Goal: Contribute content: Add original content to the website for others to see

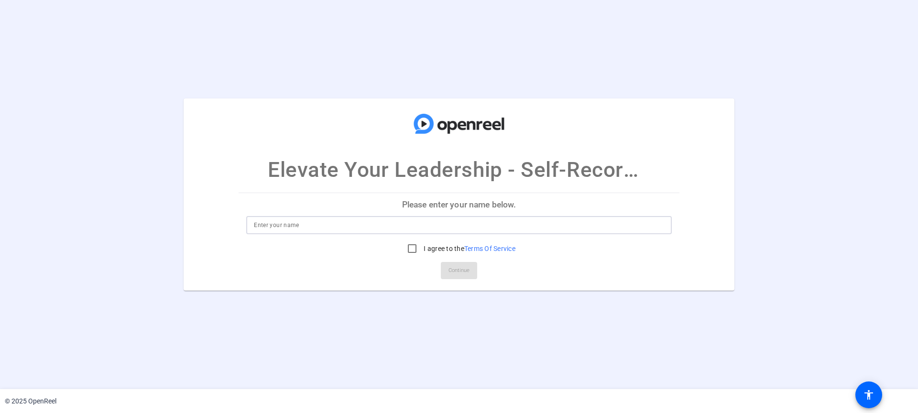
click at [303, 229] on input at bounding box center [459, 224] width 410 height 11
type input "Y"
type input "T"
type input "Yue Ning"
click at [412, 247] on input "I agree to the Terms Of Service" at bounding box center [412, 248] width 19 height 19
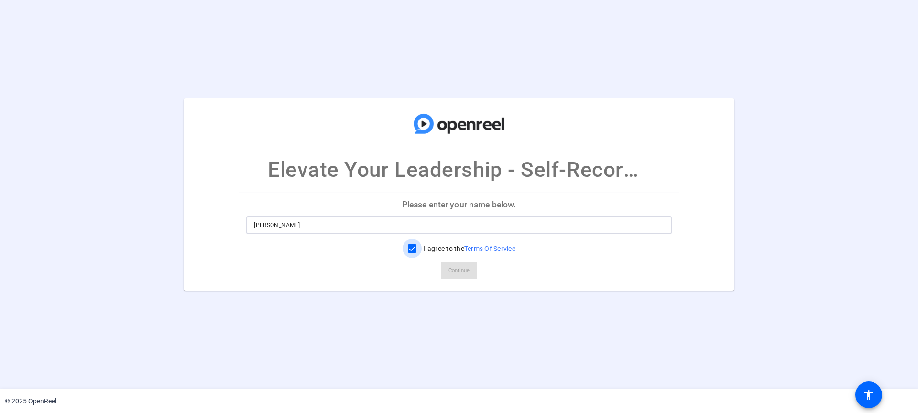
checkbox input "true"
click at [463, 268] on span "Continue" at bounding box center [458, 270] width 21 height 14
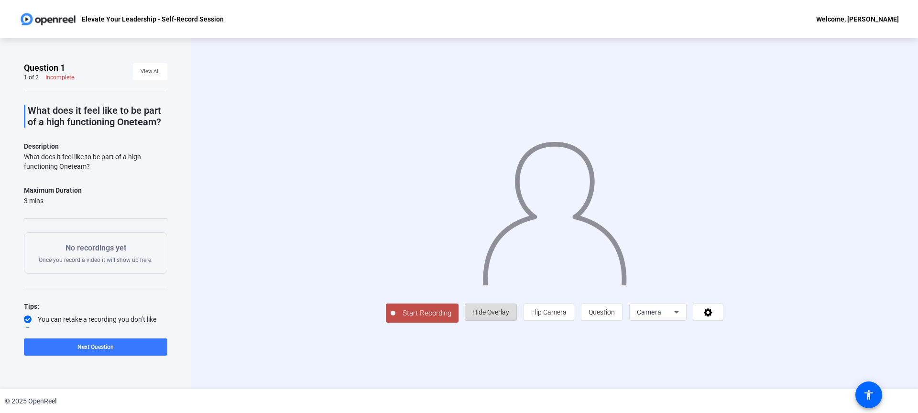
click at [493, 309] on span "Hide Overlay" at bounding box center [490, 312] width 37 height 8
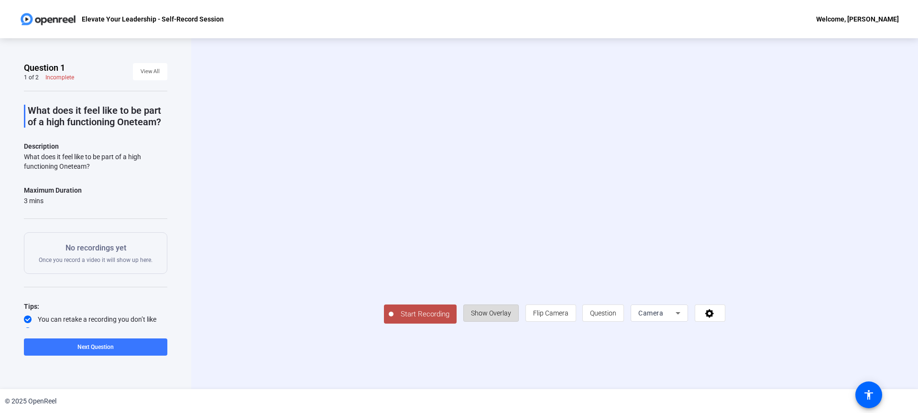
click at [493, 309] on span "Show Overlay" at bounding box center [491, 313] width 40 height 8
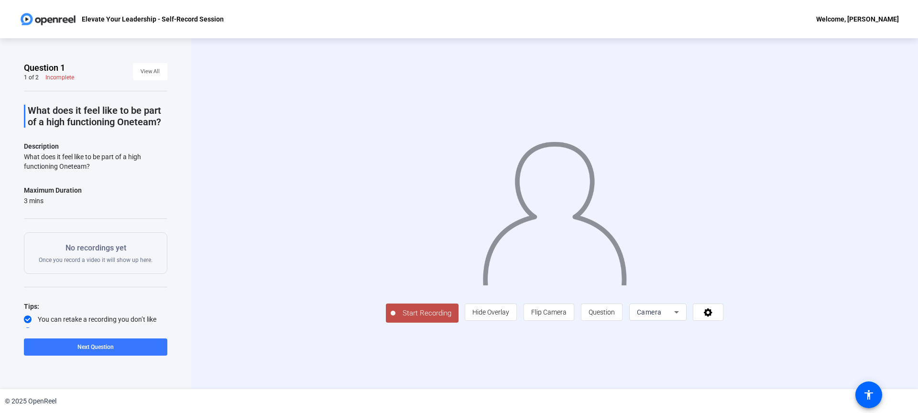
click at [415, 314] on span "Start Recording" at bounding box center [426, 313] width 63 height 11
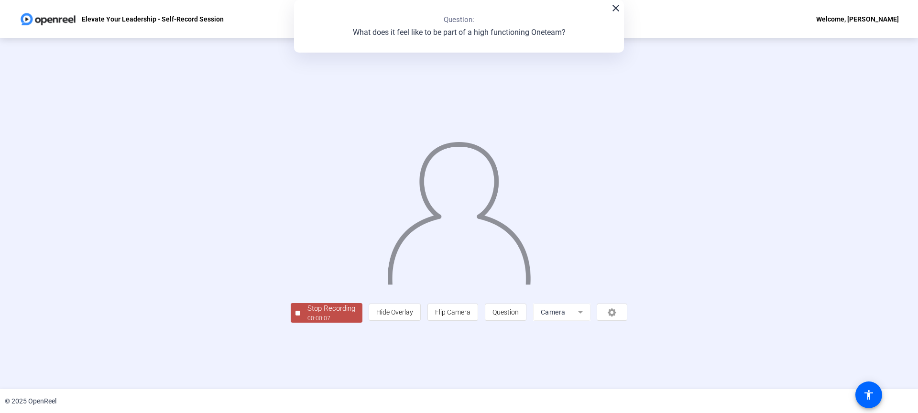
click at [333, 306] on div "Stop Recording" at bounding box center [331, 308] width 48 height 11
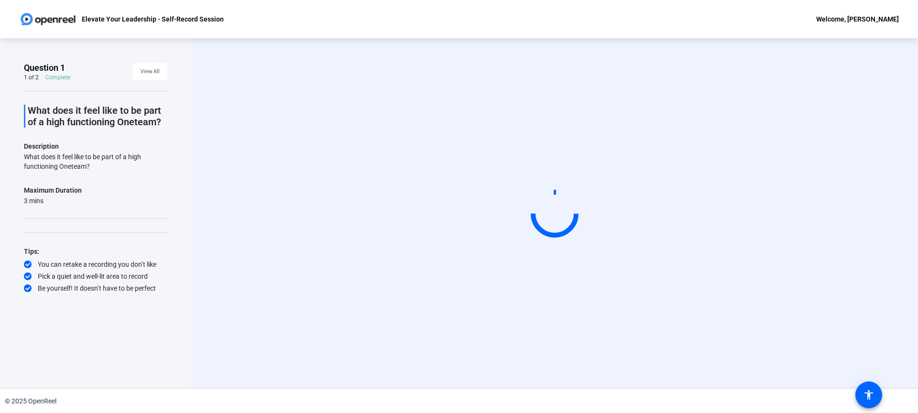
click at [546, 232] on circle at bounding box center [554, 213] width 49 height 49
click at [624, 223] on video at bounding box center [554, 214] width 143 height 81
click at [831, 175] on div "Start Recording" at bounding box center [555, 214] width 618 height 81
click at [815, 182] on div "Start Recording" at bounding box center [555, 214] width 618 height 81
click at [272, 174] on div "Start Recording" at bounding box center [555, 214] width 618 height 81
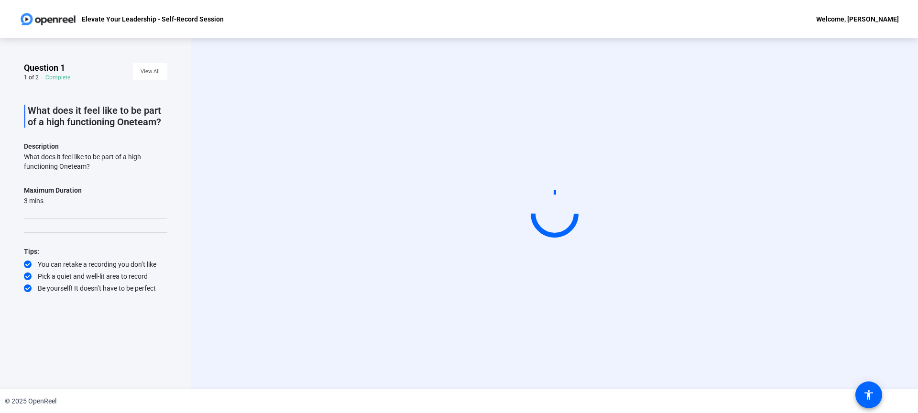
click at [510, 184] on video at bounding box center [554, 214] width 143 height 81
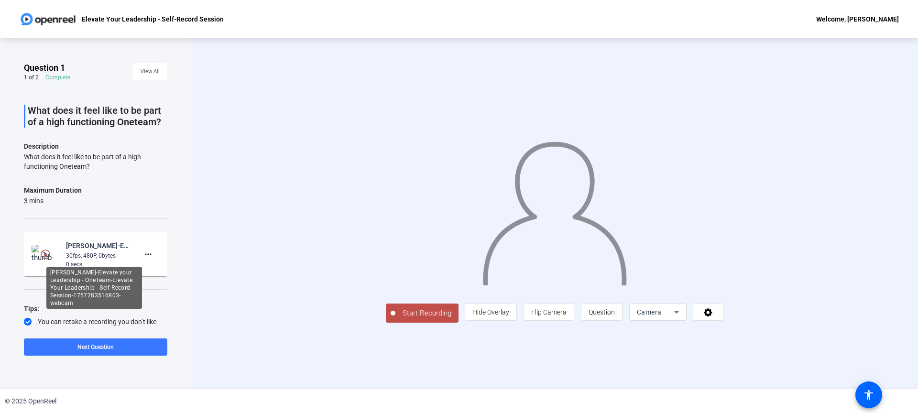
click at [79, 251] on div "[PERSON_NAME]-Elevate your Leadership - OneTeam-Elevate Your Leadership - Self-…" at bounding box center [98, 245] width 64 height 11
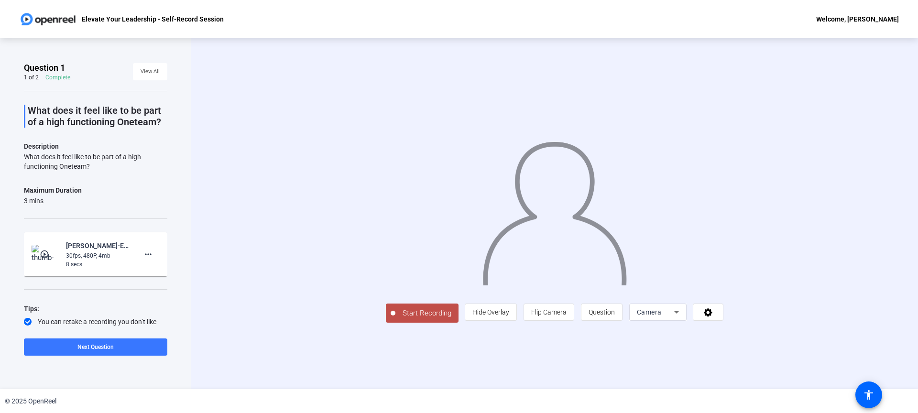
click at [53, 264] on img at bounding box center [46, 254] width 28 height 19
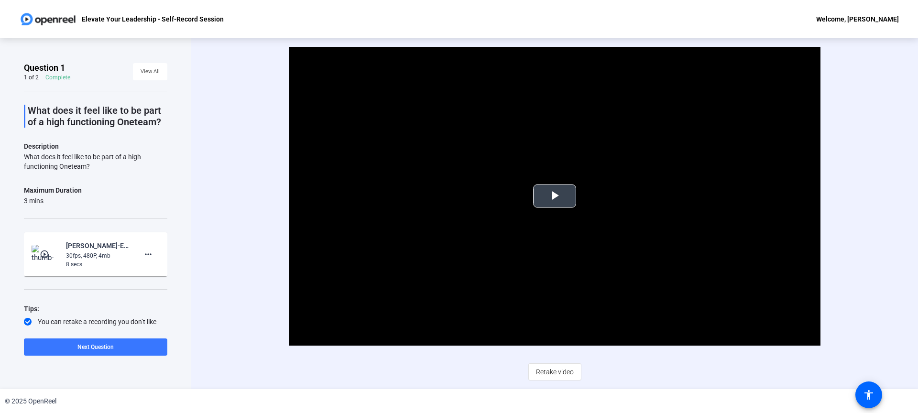
click at [555, 196] on span "Video Player" at bounding box center [555, 196] width 0 height 0
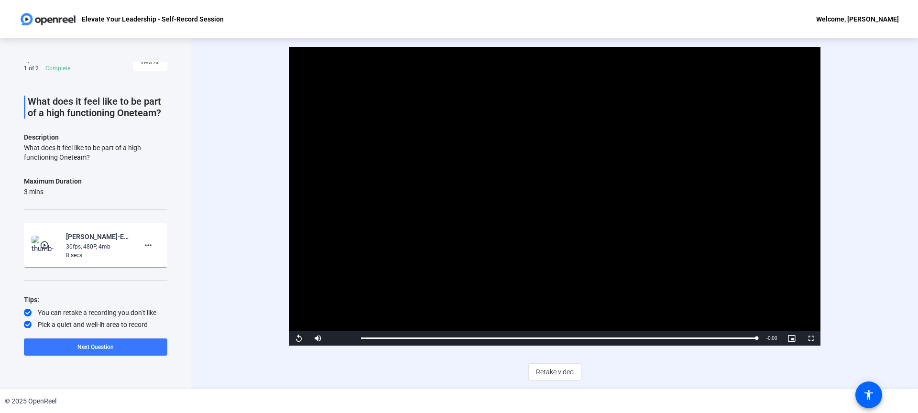
scroll to position [13, 0]
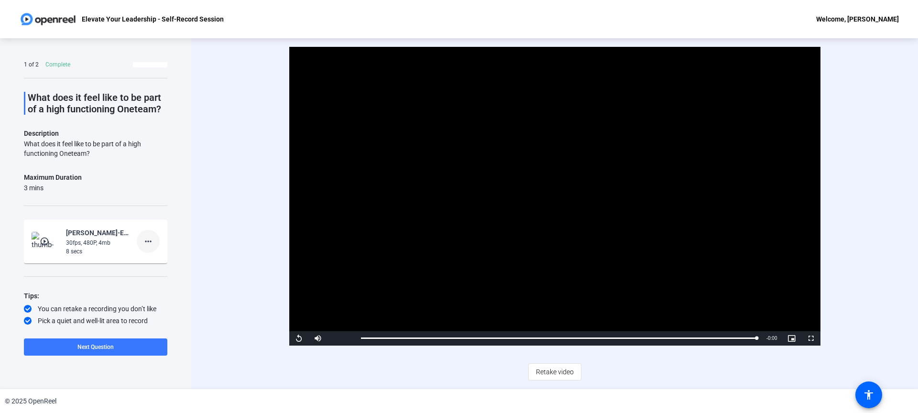
click at [146, 247] on mat-icon "more_horiz" at bounding box center [147, 241] width 11 height 11
click at [153, 272] on span "Delete clip" at bounding box center [158, 272] width 38 height 11
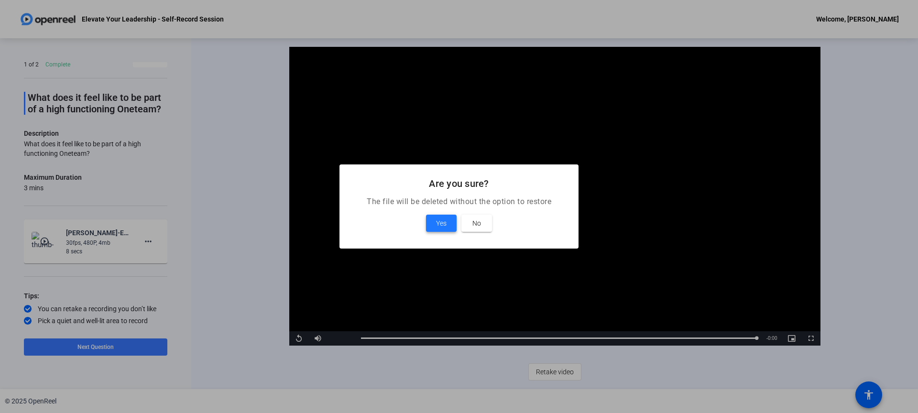
click at [438, 225] on span "Yes" at bounding box center [441, 223] width 11 height 11
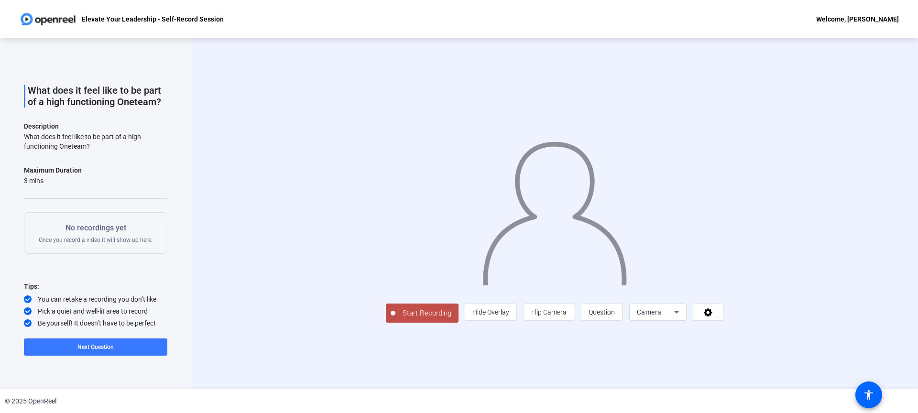
scroll to position [32, 0]
click at [615, 316] on span "Question" at bounding box center [602, 312] width 26 height 8
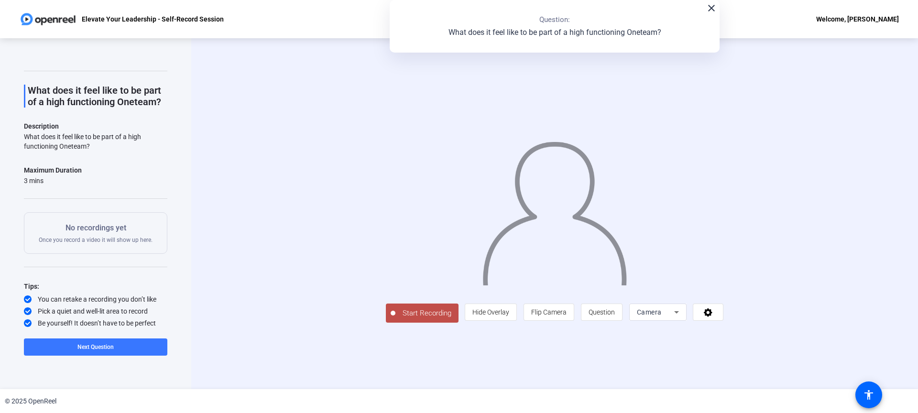
click at [557, 33] on p "What does it feel like to be part of a high functioning Oneteam?" at bounding box center [554, 32] width 213 height 11
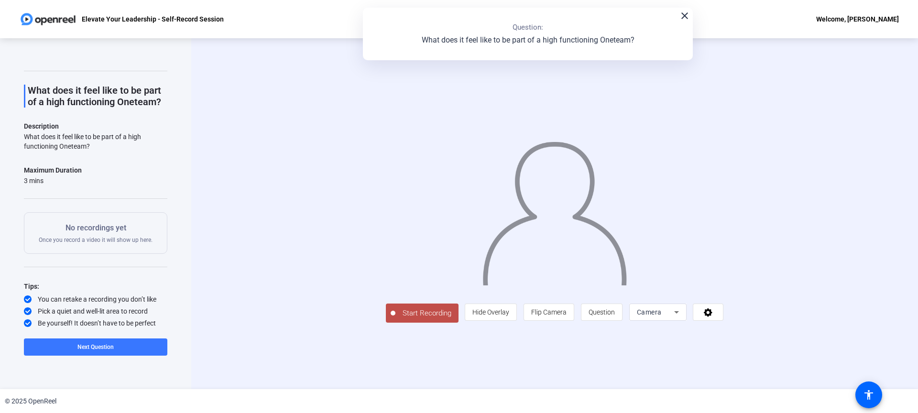
drag, startPoint x: 557, startPoint y: 33, endPoint x: 530, endPoint y: 39, distance: 28.4
click at [530, 39] on p "What does it feel like to be part of a high functioning Oneteam?" at bounding box center [528, 39] width 213 height 11
